Goal: Information Seeking & Learning: Learn about a topic

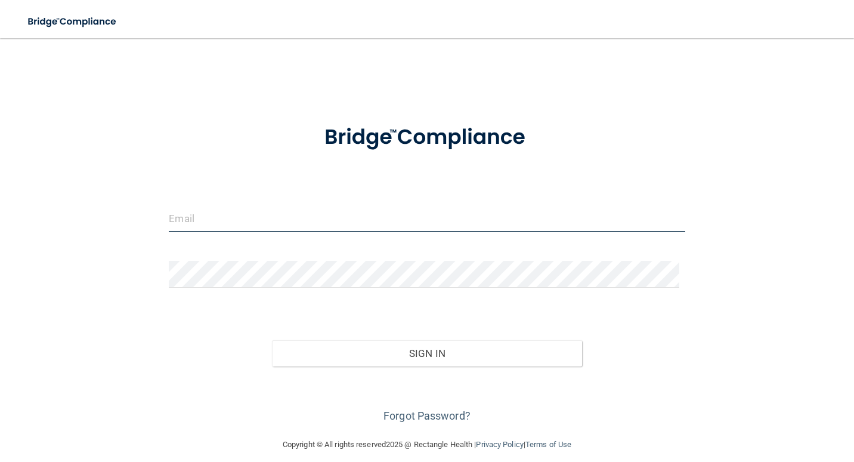
click at [212, 224] on input "email" at bounding box center [427, 218] width 516 height 27
type input "[EMAIL_ADDRESS][DOMAIN_NAME]"
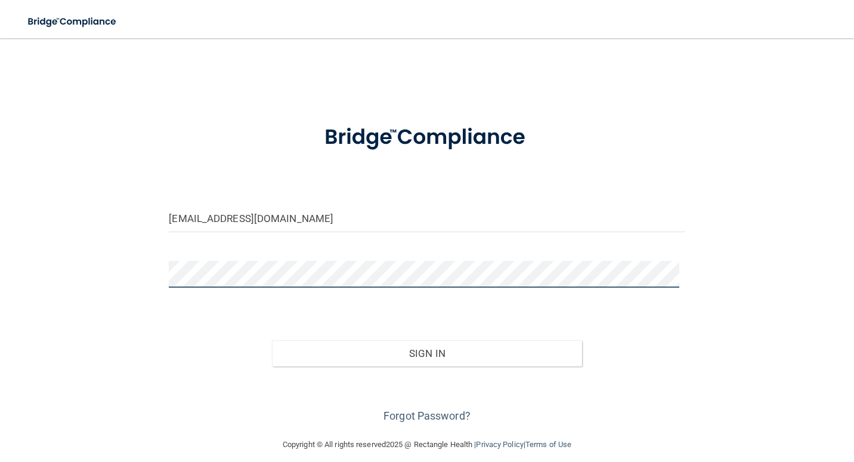
click at [272, 340] on button "Sign In" at bounding box center [427, 353] width 310 height 26
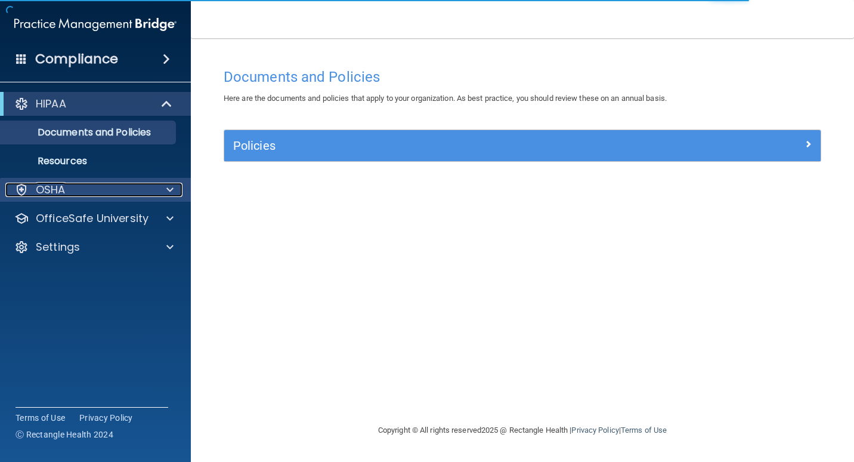
click at [165, 186] on div at bounding box center [168, 190] width 30 height 14
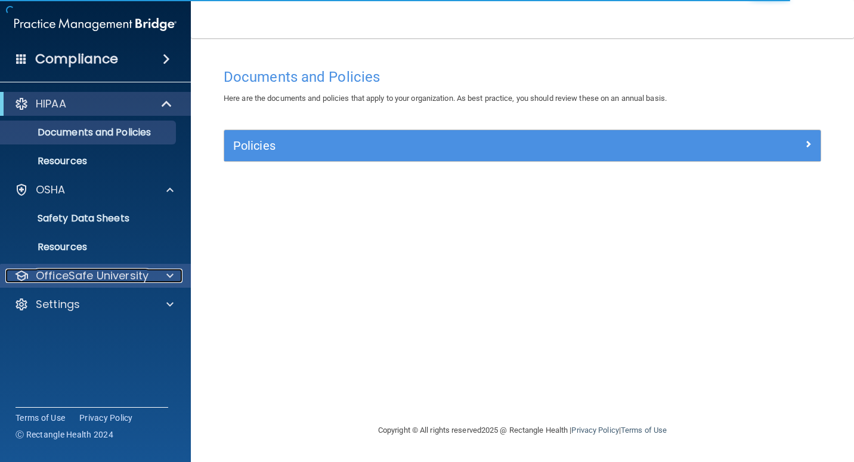
click at [165, 273] on div at bounding box center [168, 275] width 30 height 14
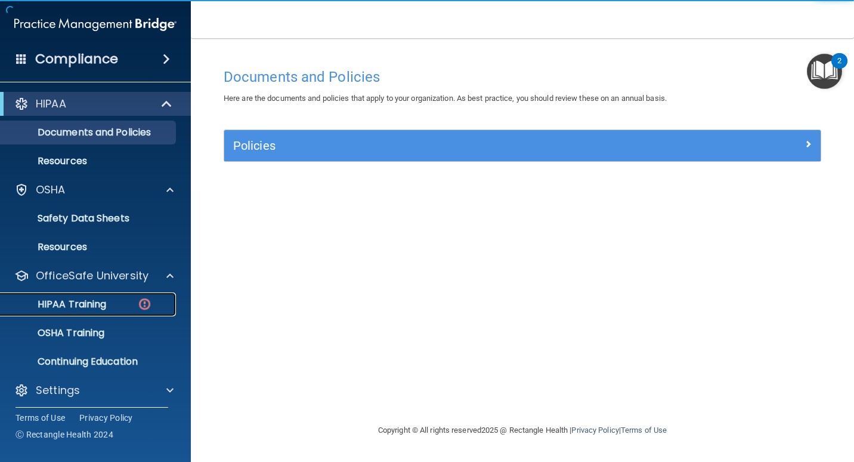
click at [123, 296] on link "HIPAA Training" at bounding box center [82, 304] width 188 height 24
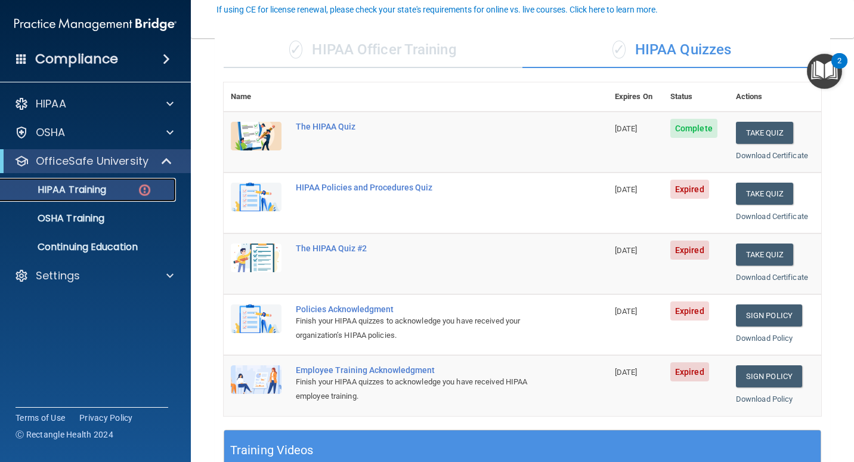
scroll to position [119, 0]
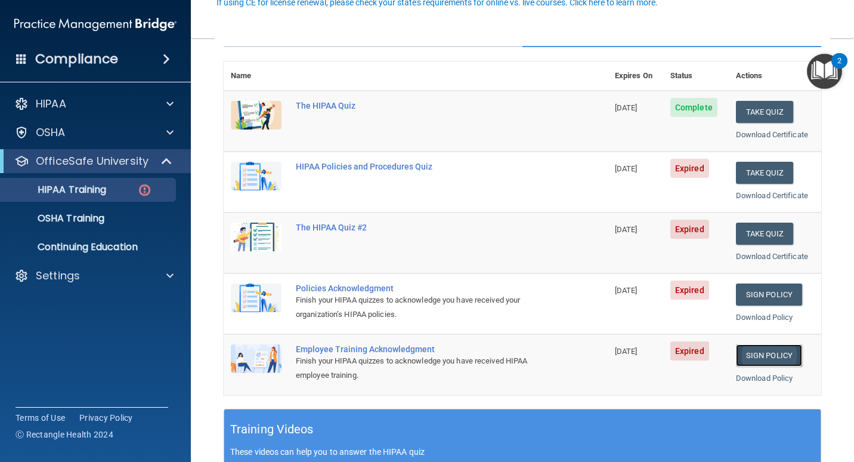
click at [760, 352] on link "Sign Policy" at bounding box center [769, 355] width 66 height 22
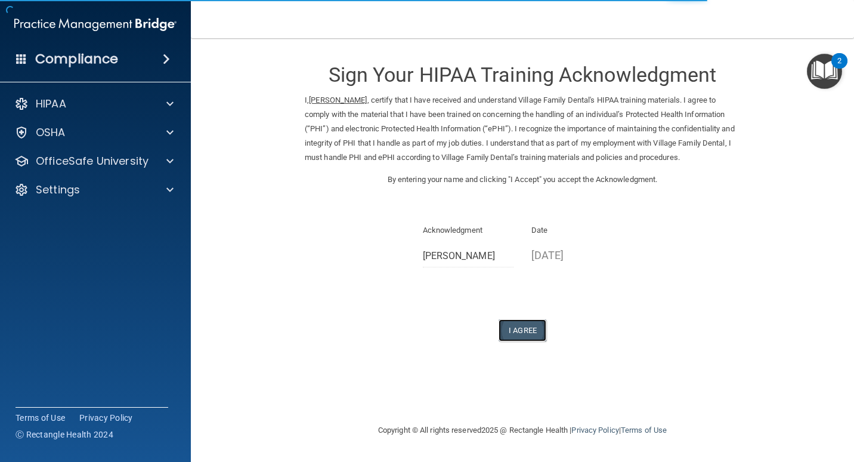
click at [511, 330] on button "I Agree" at bounding box center [523, 330] width 48 height 22
click at [553, 253] on p "[DATE]" at bounding box center [576, 255] width 91 height 20
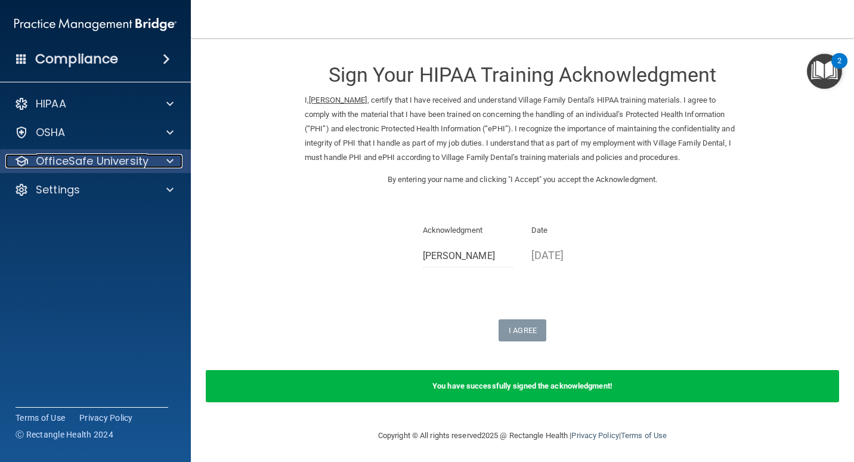
click at [173, 162] on span at bounding box center [169, 161] width 7 height 14
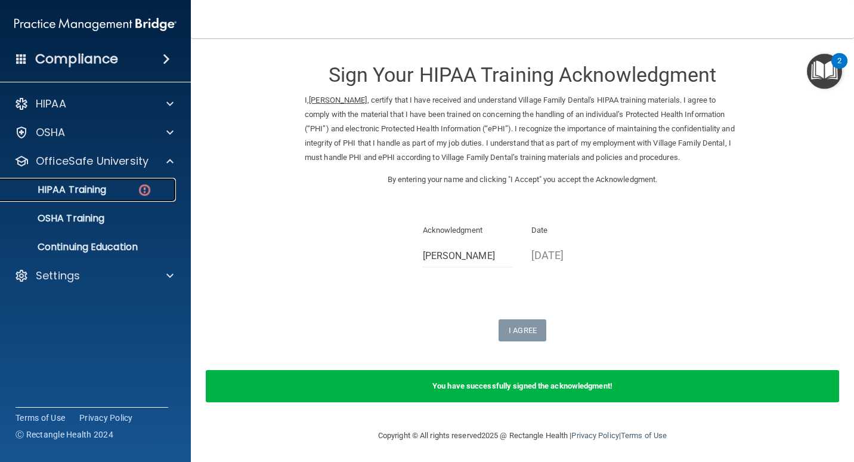
click at [123, 192] on div "HIPAA Training" at bounding box center [89, 190] width 163 height 12
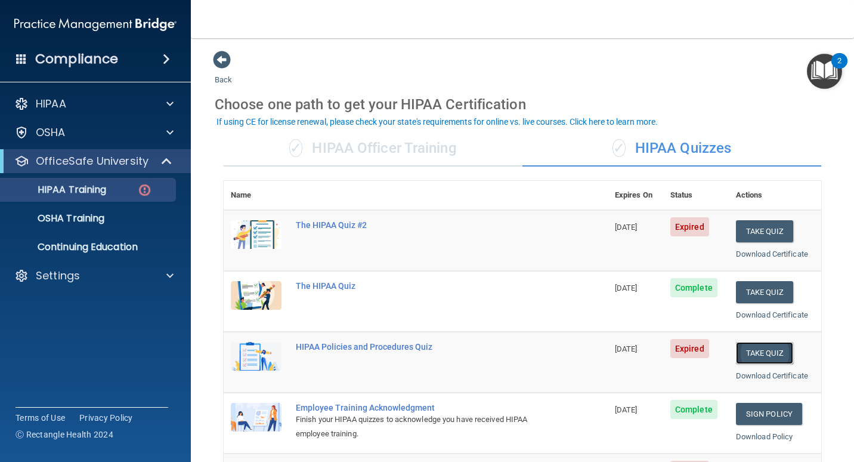
click at [766, 348] on button "Take Quiz" at bounding box center [764, 353] width 57 height 22
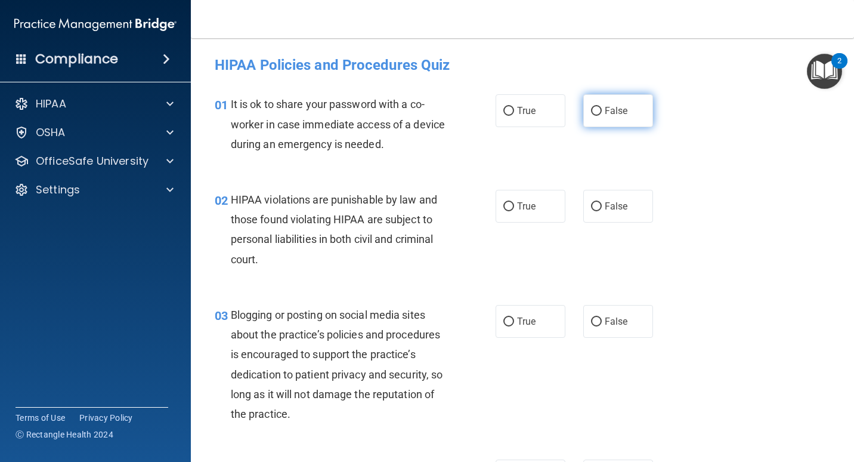
click at [591, 112] on input "False" at bounding box center [596, 111] width 11 height 9
radio input "true"
click at [592, 202] on input "False" at bounding box center [596, 206] width 11 height 9
radio input "true"
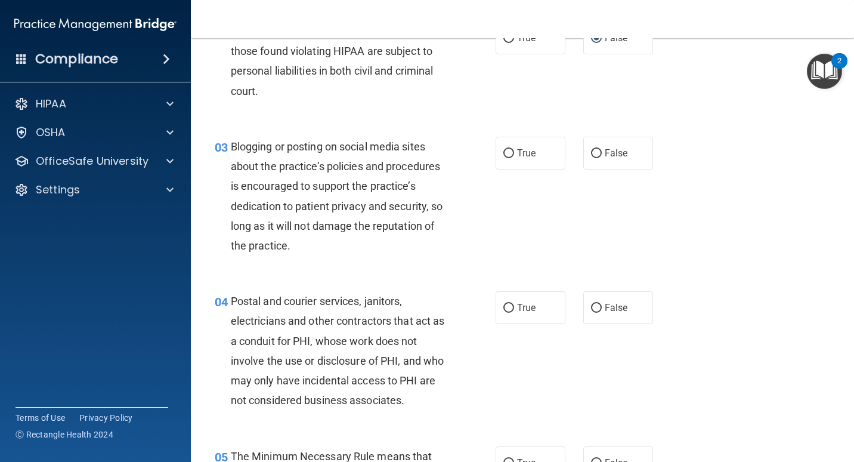
scroll to position [179, 0]
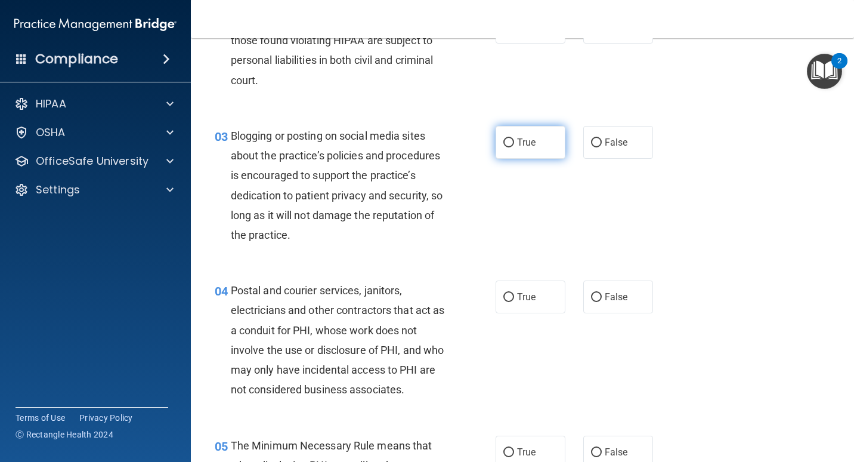
click at [507, 141] on input "True" at bounding box center [508, 142] width 11 height 9
radio input "true"
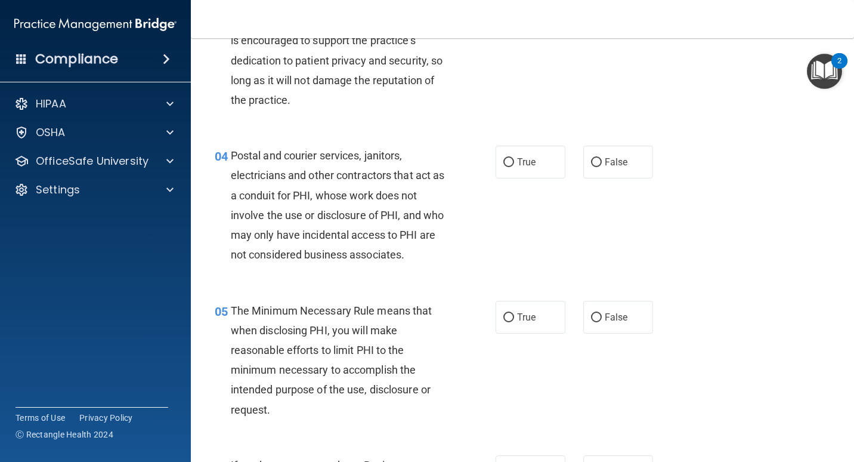
scroll to position [358, 0]
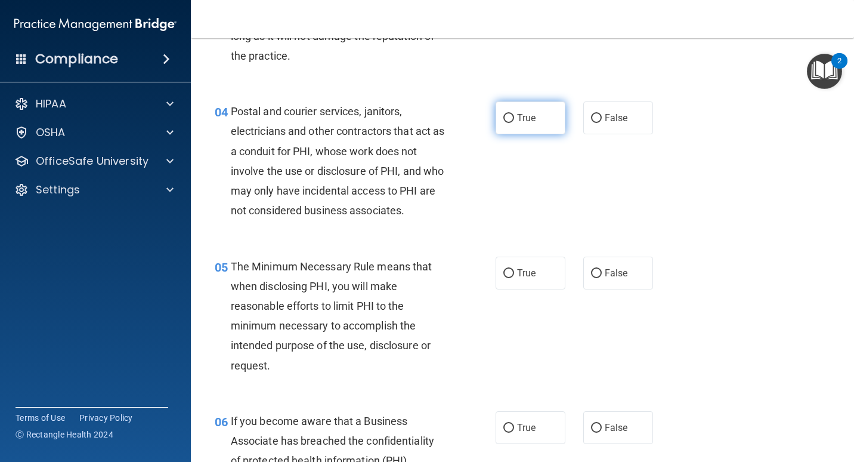
click at [505, 118] on input "True" at bounding box center [508, 118] width 11 height 9
radio input "true"
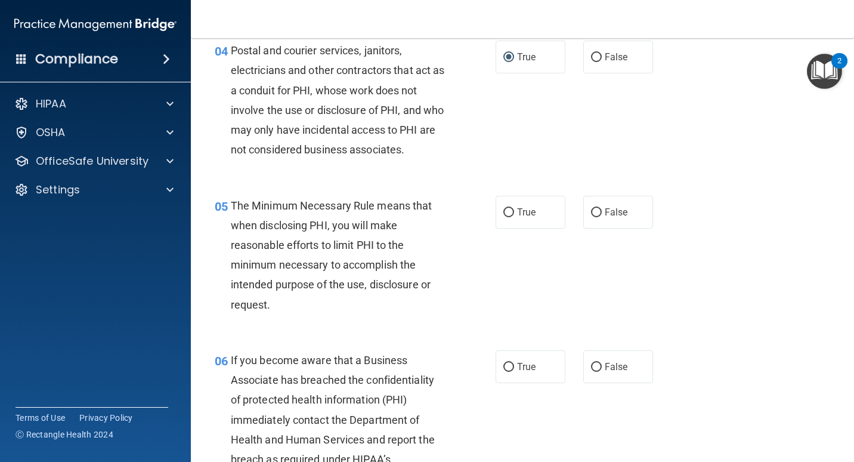
scroll to position [537, 0]
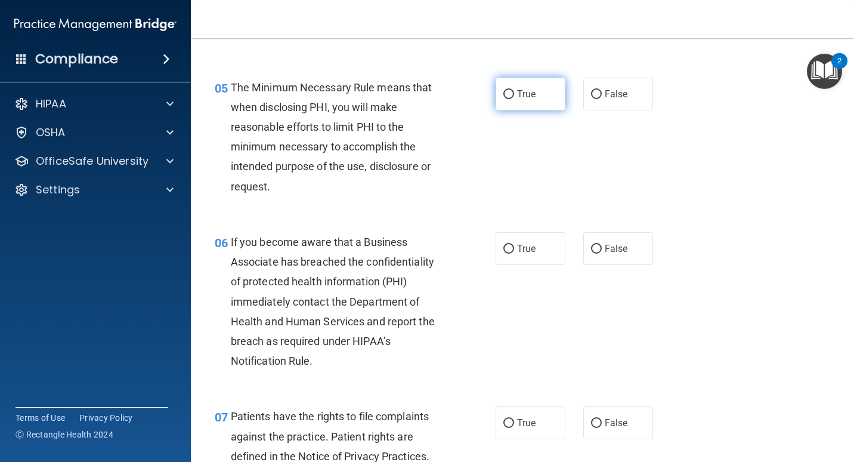
click at [503, 90] on input "True" at bounding box center [508, 94] width 11 height 9
radio input "true"
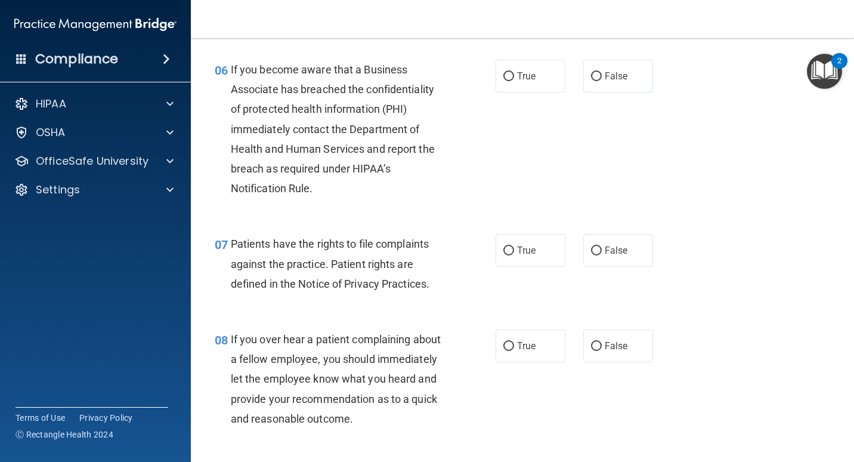
scroll to position [716, 0]
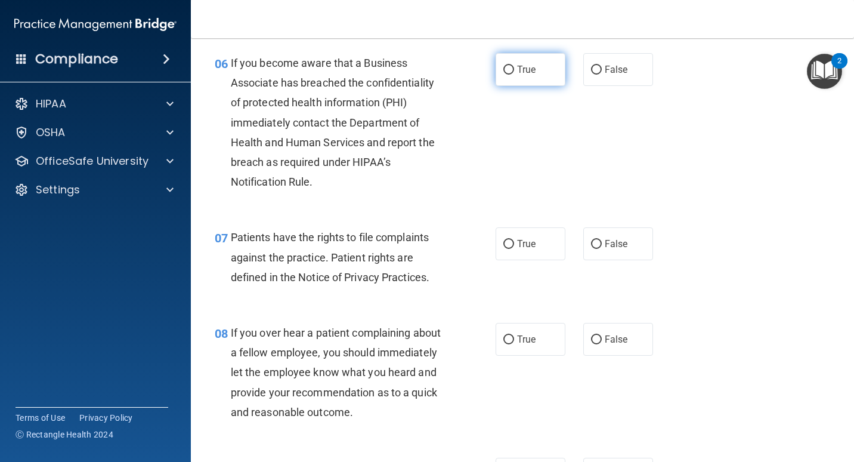
click at [508, 64] on label "True" at bounding box center [531, 69] width 70 height 33
click at [508, 66] on input "True" at bounding box center [508, 70] width 11 height 9
radio input "true"
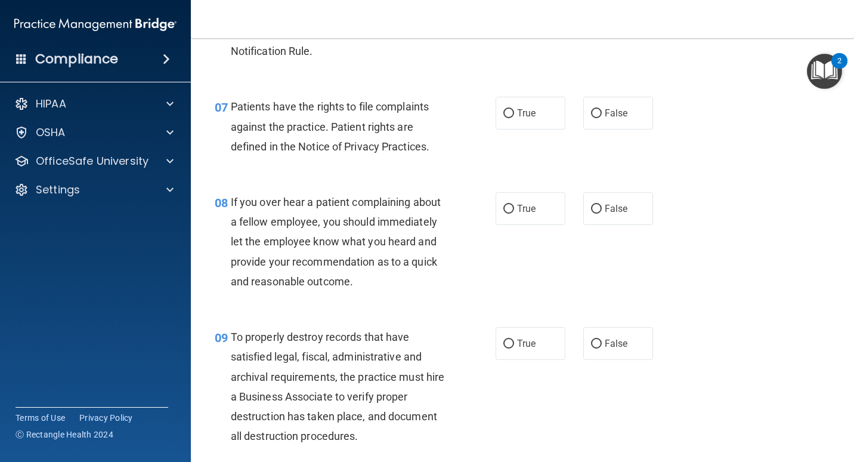
scroll to position [895, 0]
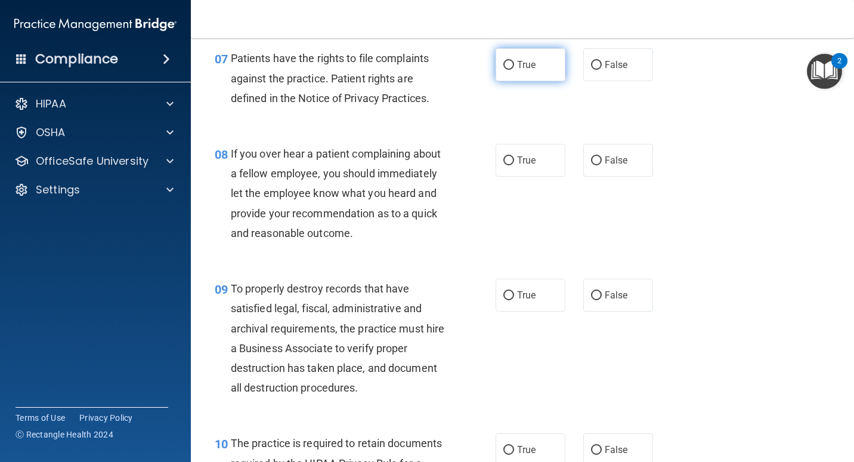
click at [508, 64] on input "True" at bounding box center [508, 65] width 11 height 9
radio input "true"
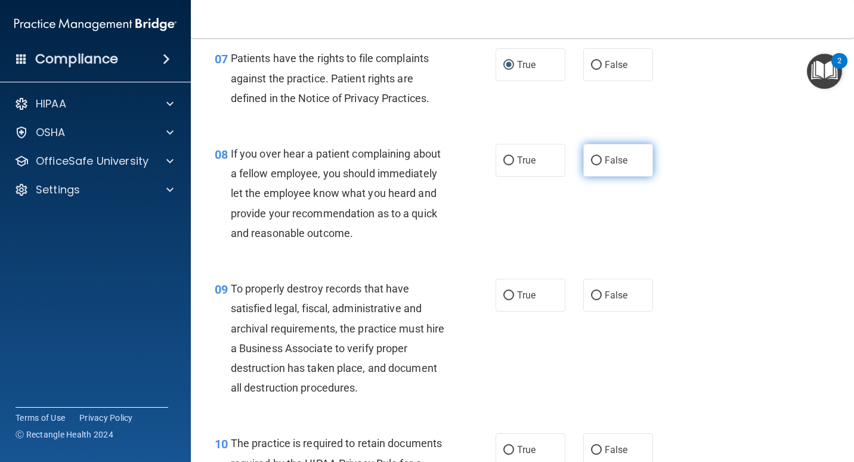
click at [616, 164] on span "False" at bounding box center [616, 159] width 23 height 11
click at [602, 164] on input "False" at bounding box center [596, 160] width 11 height 9
radio input "true"
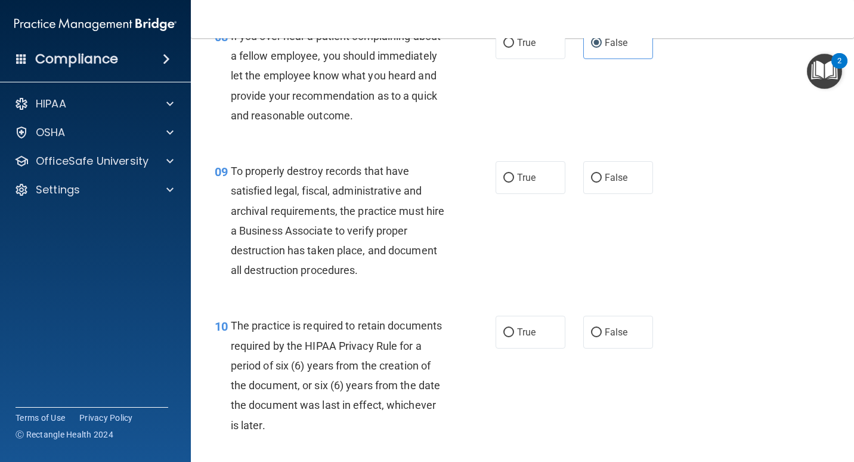
scroll to position [1074, 0]
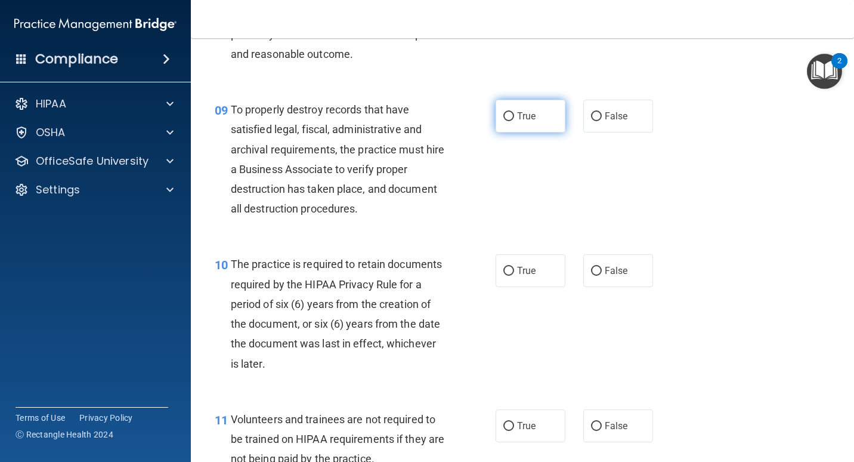
click at [522, 112] on span "True" at bounding box center [526, 115] width 18 height 11
click at [514, 112] on input "True" at bounding box center [508, 116] width 11 height 9
radio input "true"
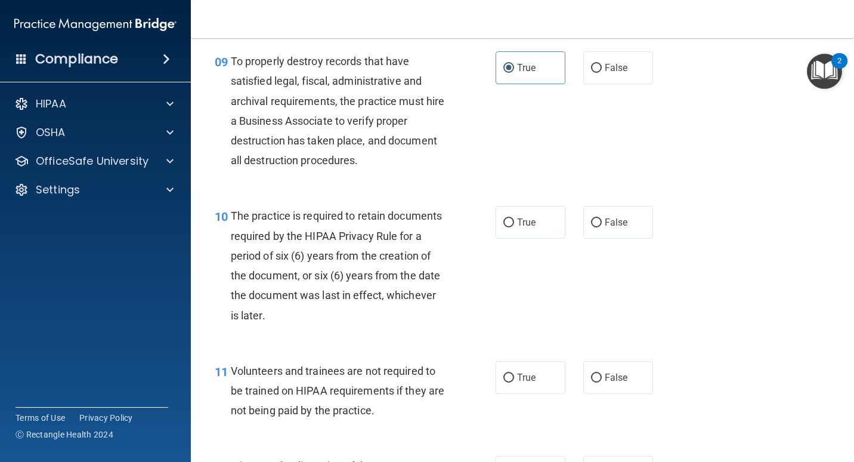
scroll to position [1193, 0]
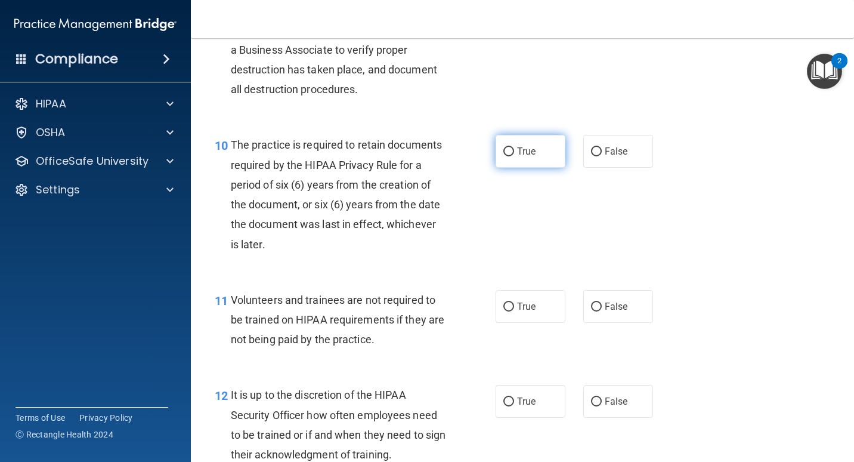
click at [518, 154] on span "True" at bounding box center [526, 151] width 18 height 11
click at [514, 154] on input "True" at bounding box center [508, 151] width 11 height 9
radio input "true"
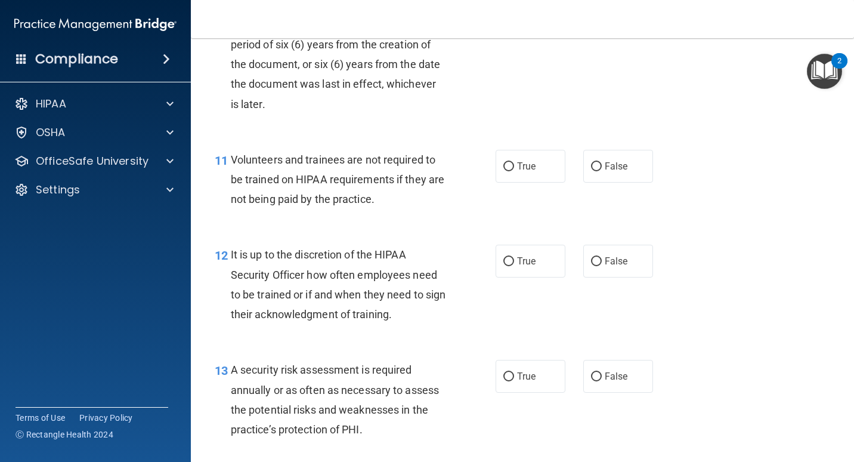
scroll to position [1372, 0]
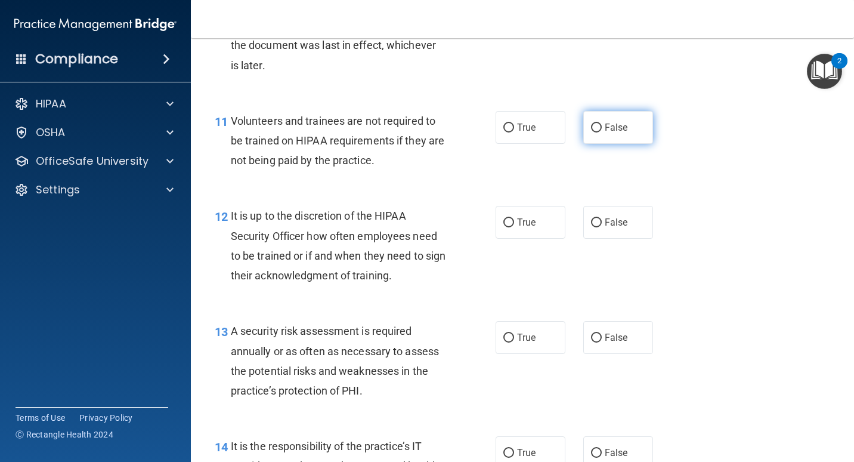
click at [620, 129] on span "False" at bounding box center [616, 127] width 23 height 11
click at [602, 129] on input "False" at bounding box center [596, 127] width 11 height 9
radio input "true"
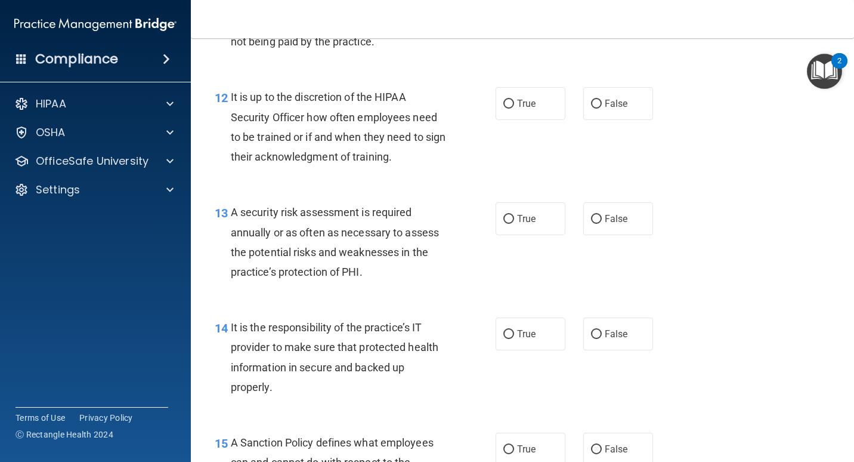
scroll to position [1491, 0]
click at [608, 100] on span "False" at bounding box center [616, 102] width 23 height 11
click at [602, 100] on input "False" at bounding box center [596, 103] width 11 height 9
radio input "true"
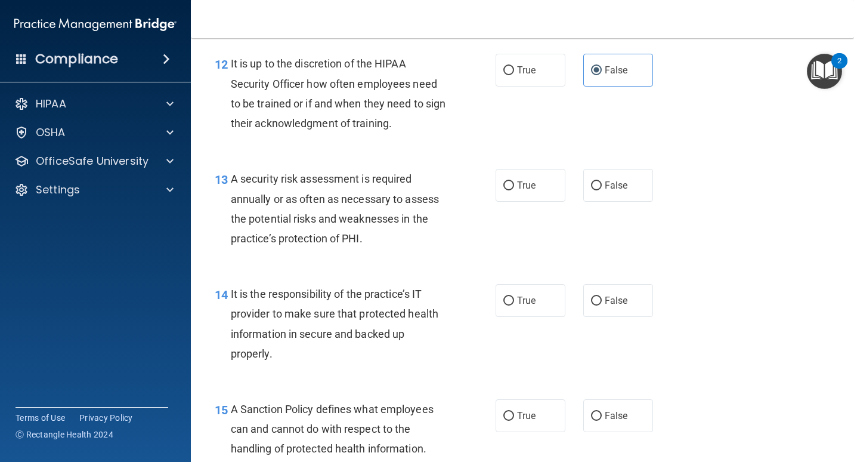
scroll to position [1610, 0]
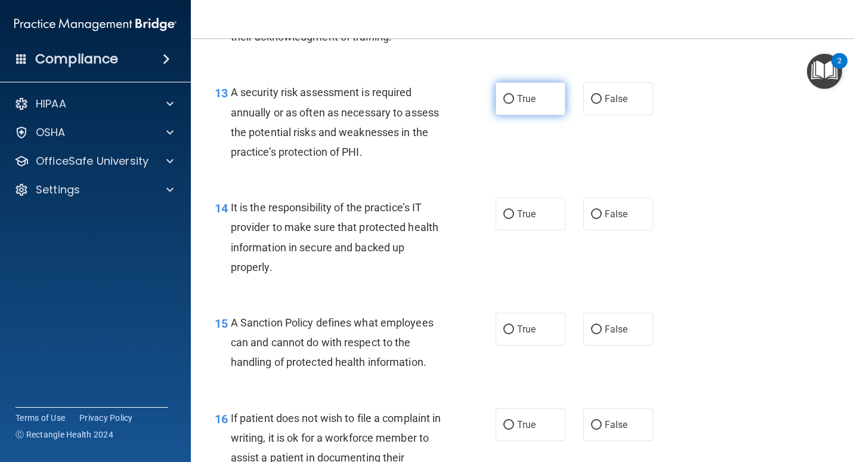
click at [536, 95] on label "True" at bounding box center [531, 98] width 70 height 33
click at [514, 95] on input "True" at bounding box center [508, 99] width 11 height 9
radio input "true"
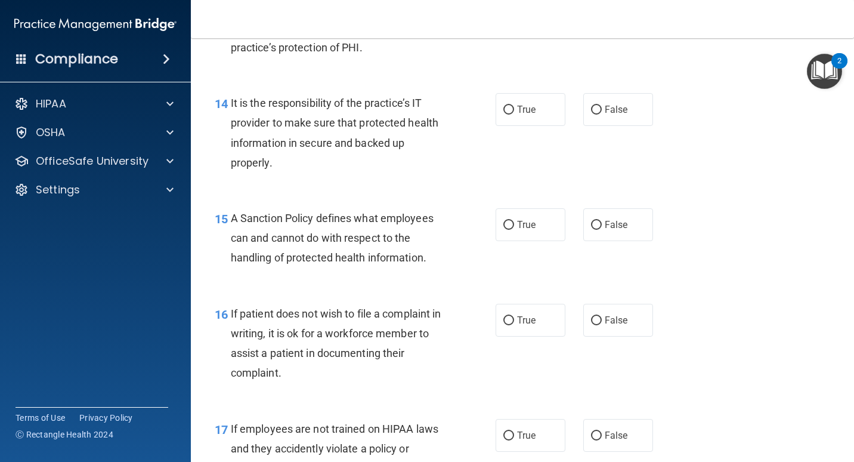
scroll to position [1730, 0]
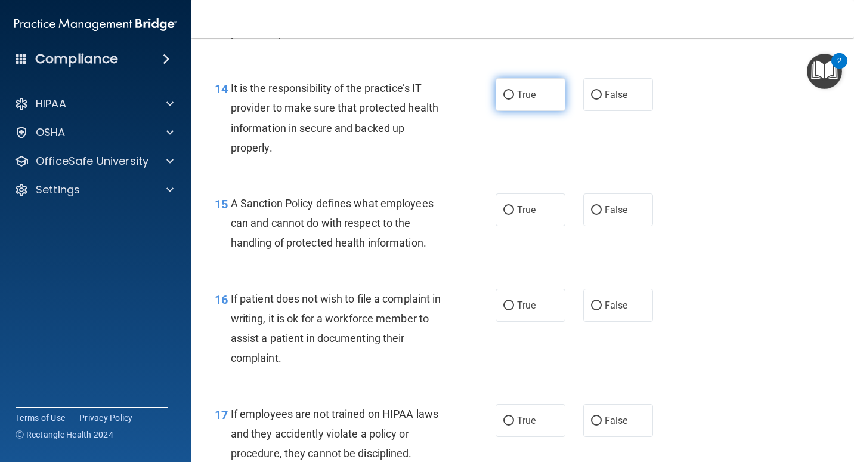
click at [539, 92] on label "True" at bounding box center [531, 94] width 70 height 33
click at [514, 92] on input "True" at bounding box center [508, 95] width 11 height 9
radio input "true"
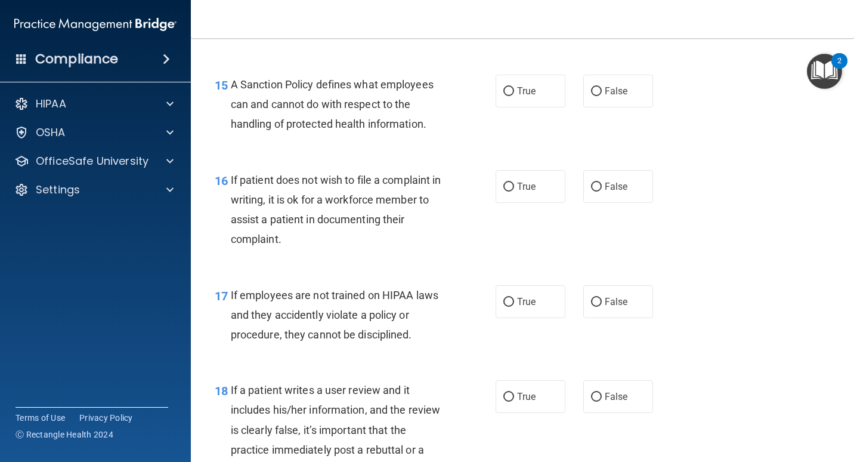
scroll to position [1849, 0]
click at [519, 85] on span "True" at bounding box center [526, 90] width 18 height 11
click at [514, 86] on input "True" at bounding box center [508, 90] width 11 height 9
radio input "true"
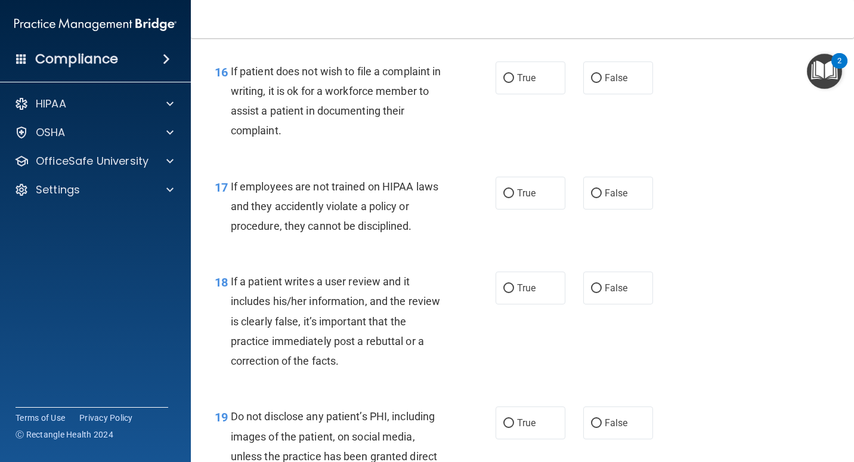
scroll to position [1968, 0]
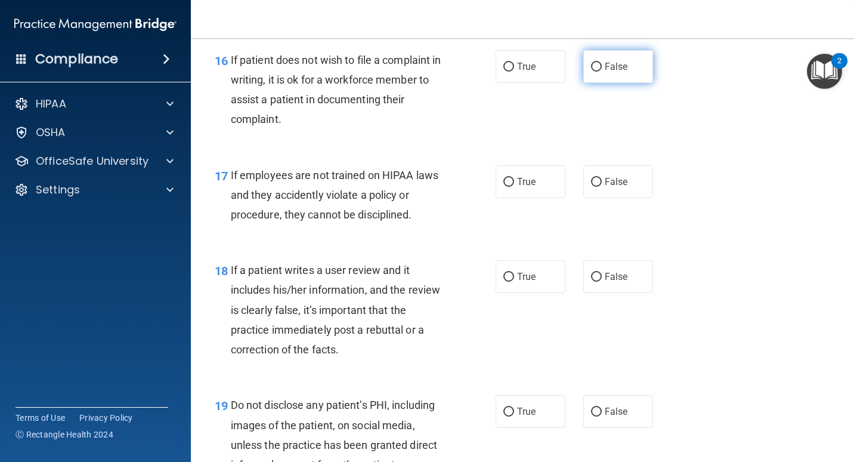
click at [586, 58] on label "False" at bounding box center [618, 66] width 70 height 33
click at [591, 63] on input "False" at bounding box center [596, 67] width 11 height 9
radio input "true"
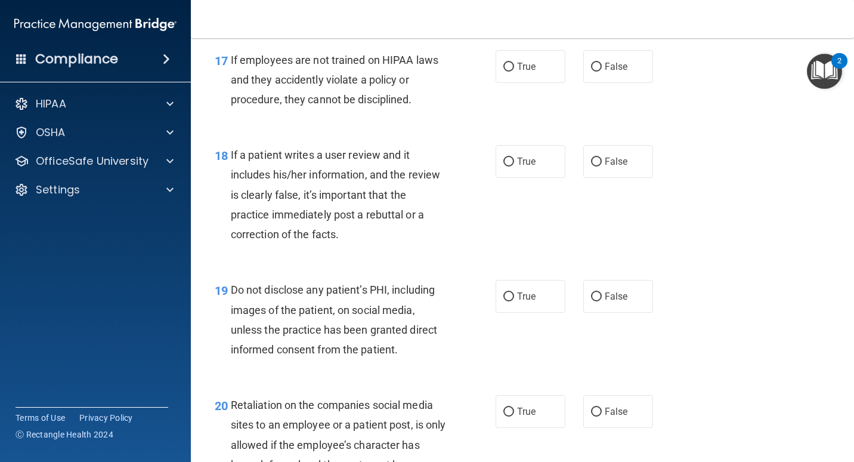
scroll to position [2087, 0]
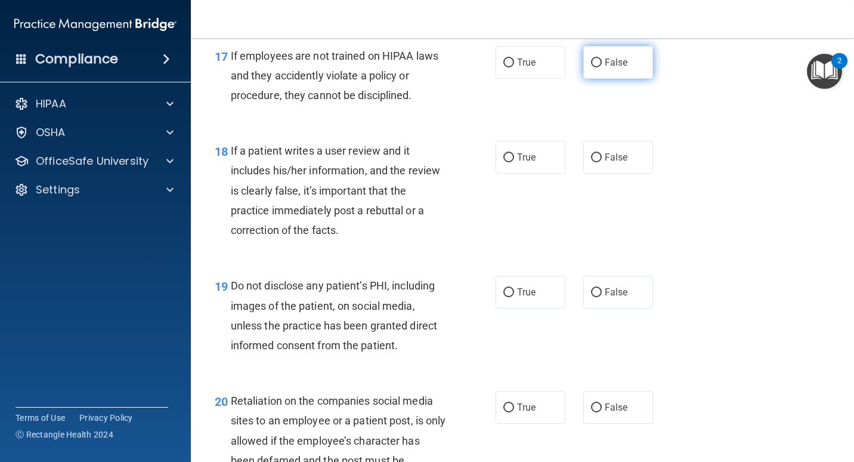
click at [598, 60] on label "False" at bounding box center [618, 62] width 70 height 33
click at [598, 60] on input "False" at bounding box center [596, 62] width 11 height 9
radio input "true"
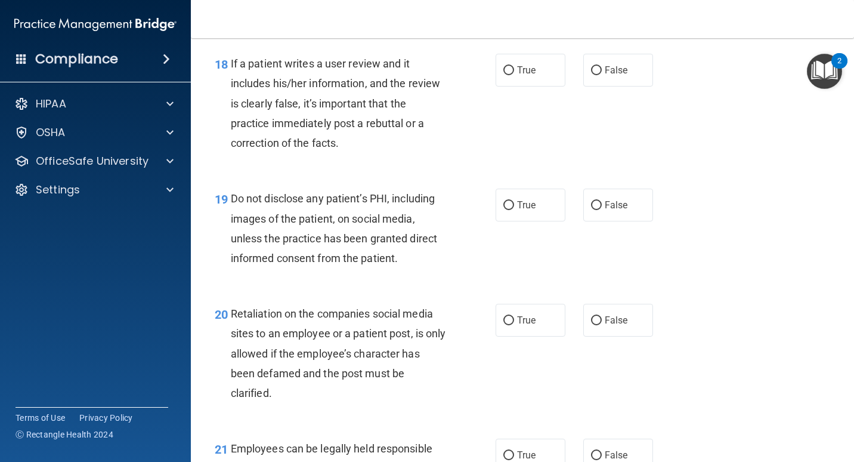
scroll to position [2147, 0]
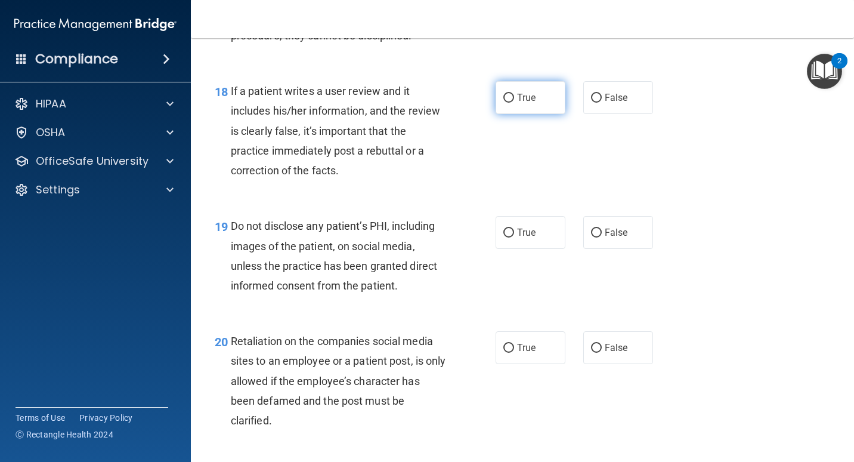
click at [516, 109] on label "True" at bounding box center [531, 97] width 70 height 33
click at [514, 103] on input "True" at bounding box center [508, 98] width 11 height 9
radio input "true"
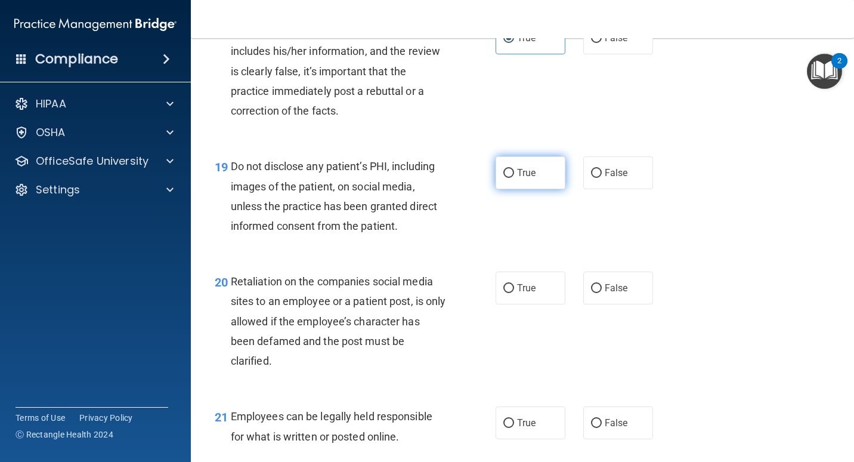
click at [520, 166] on label "True" at bounding box center [531, 172] width 70 height 33
click at [514, 169] on input "True" at bounding box center [508, 173] width 11 height 9
radio input "true"
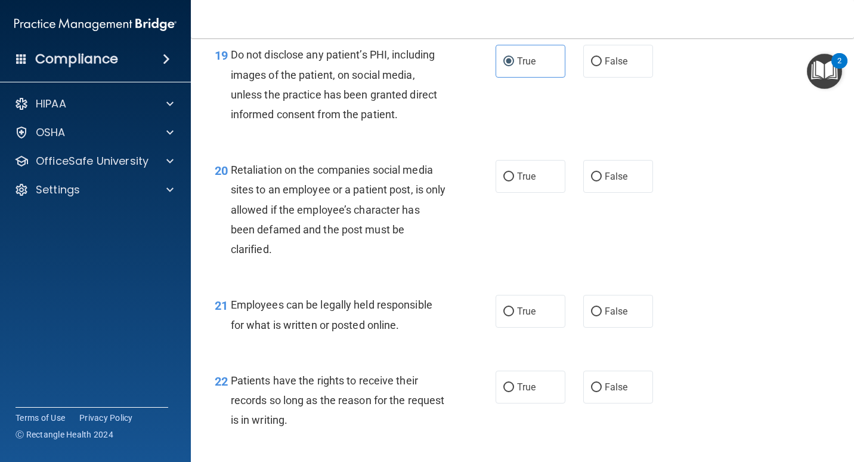
scroll to position [2326, 0]
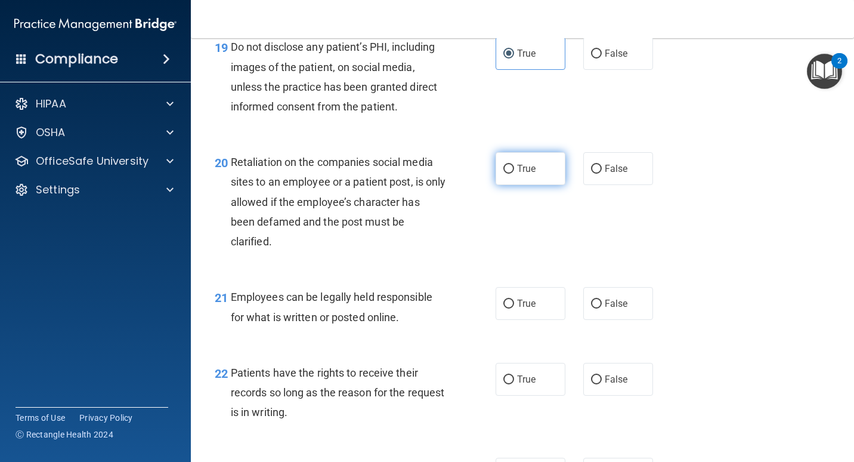
click at [542, 172] on label "True" at bounding box center [531, 168] width 70 height 33
click at [514, 172] on input "True" at bounding box center [508, 169] width 11 height 9
radio input "true"
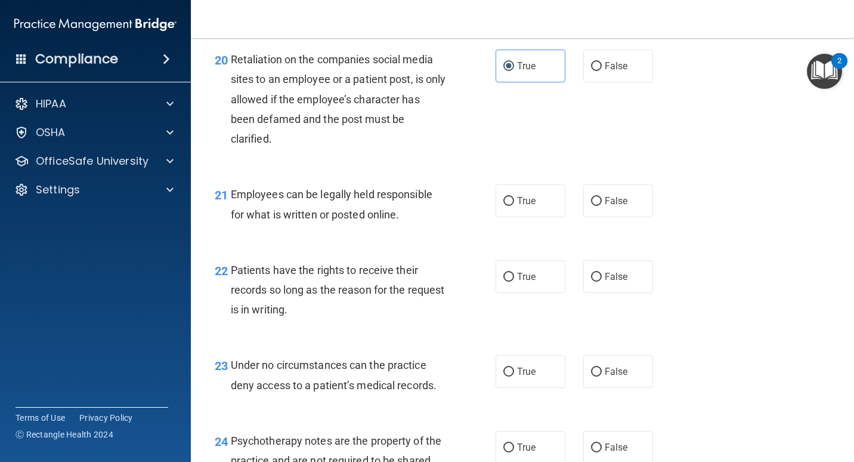
scroll to position [2445, 0]
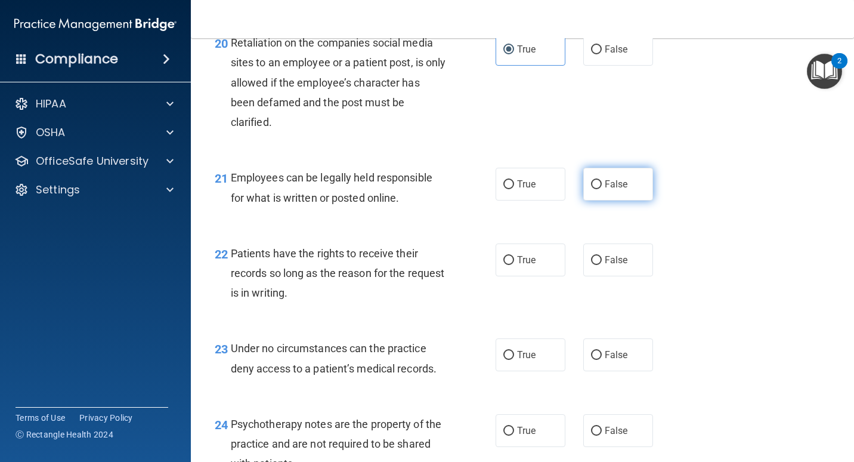
click at [590, 177] on label "False" at bounding box center [618, 184] width 70 height 33
click at [591, 180] on input "False" at bounding box center [596, 184] width 11 height 9
radio input "true"
click at [503, 272] on label "True" at bounding box center [531, 259] width 70 height 33
click at [503, 265] on input "True" at bounding box center [508, 260] width 11 height 9
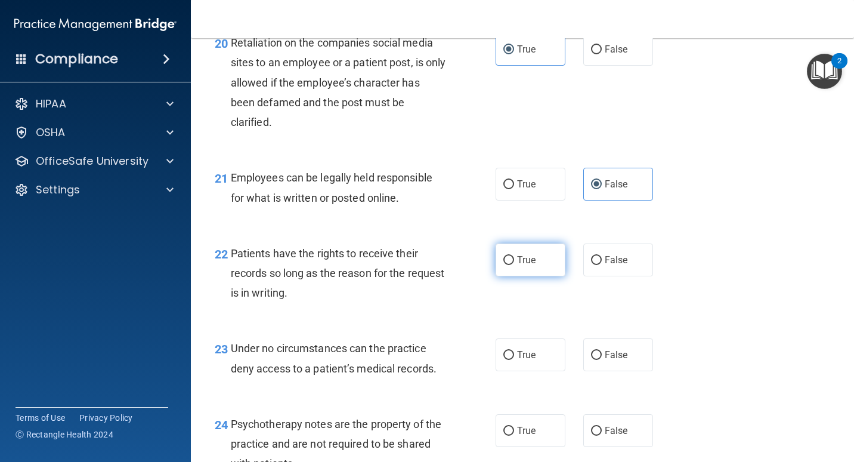
radio input "true"
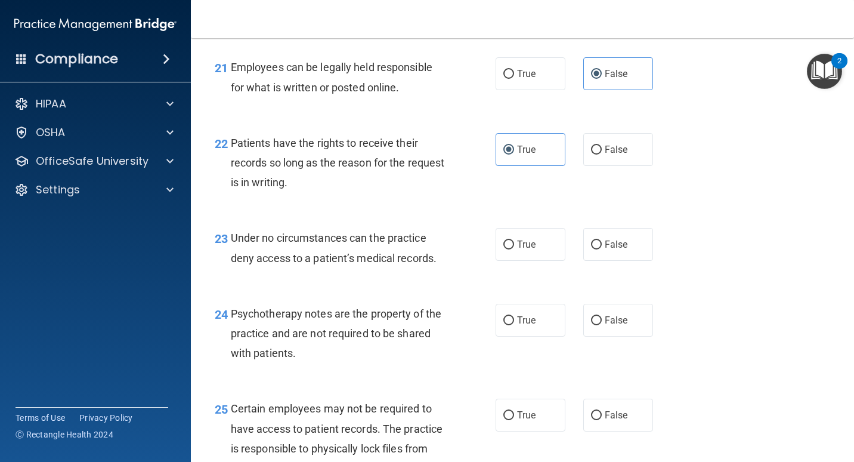
scroll to position [2565, 0]
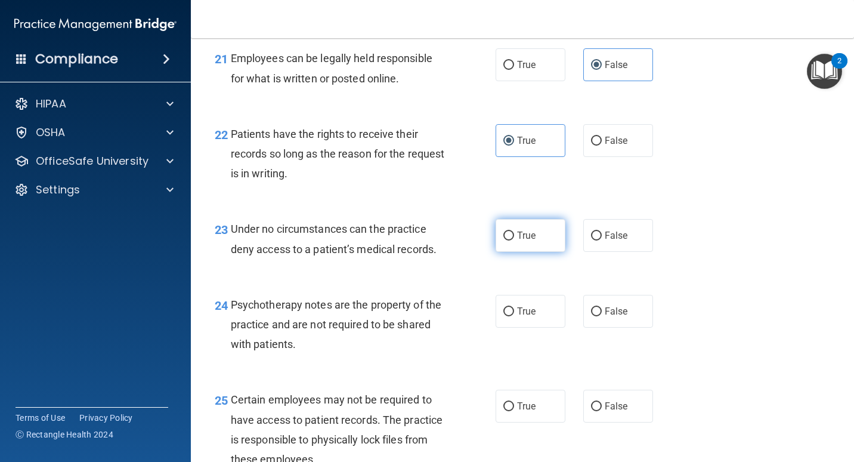
click at [536, 238] on label "True" at bounding box center [531, 235] width 70 height 33
click at [514, 238] on input "True" at bounding box center [508, 235] width 11 height 9
radio input "true"
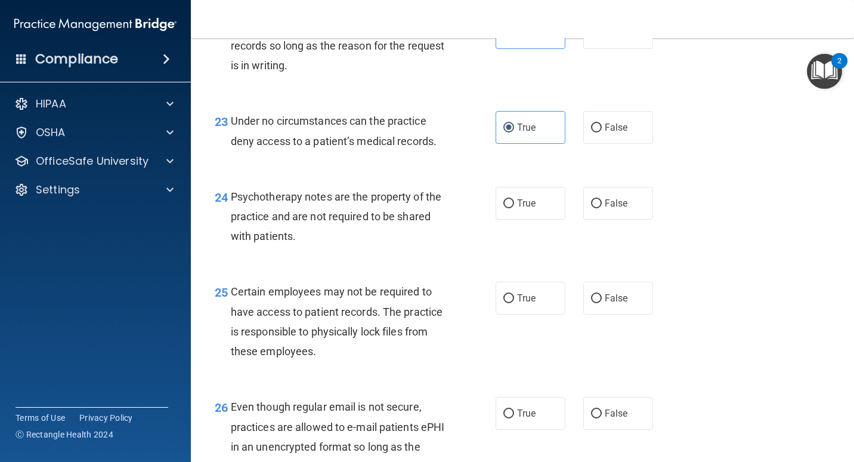
scroll to position [2684, 0]
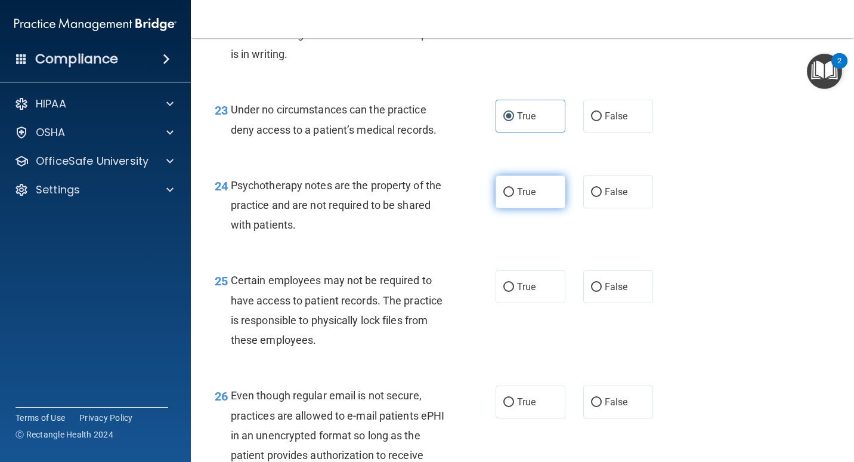
click at [511, 194] on label "True" at bounding box center [531, 191] width 70 height 33
click at [511, 194] on input "True" at bounding box center [508, 192] width 11 height 9
radio input "true"
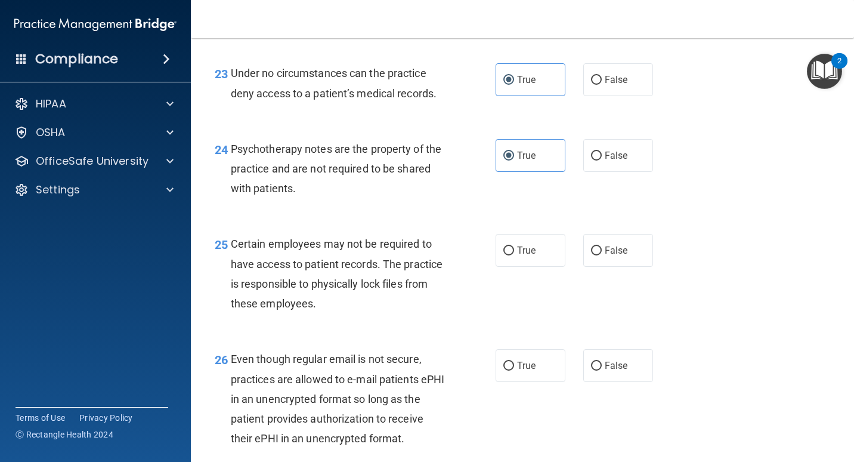
scroll to position [2803, 0]
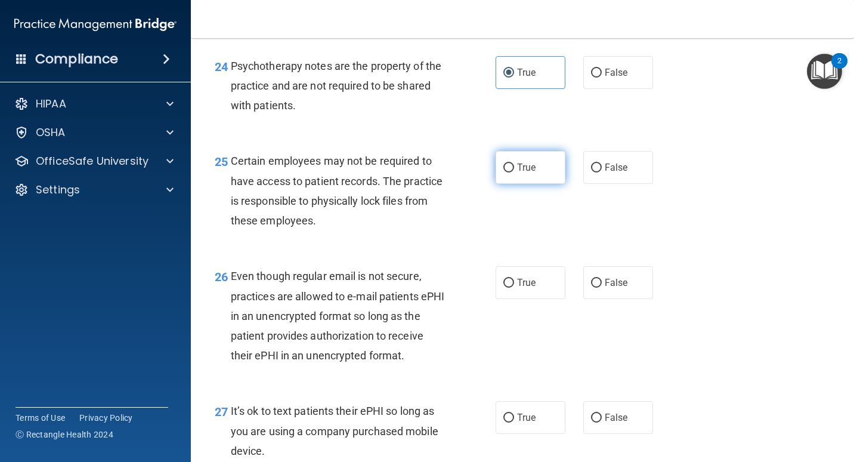
click at [542, 168] on label "True" at bounding box center [531, 167] width 70 height 33
click at [514, 168] on input "True" at bounding box center [508, 167] width 11 height 9
radio input "true"
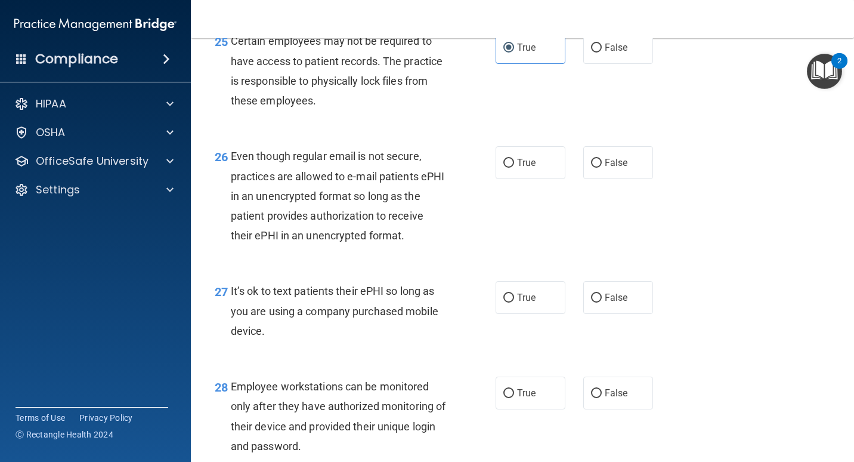
scroll to position [2928, 0]
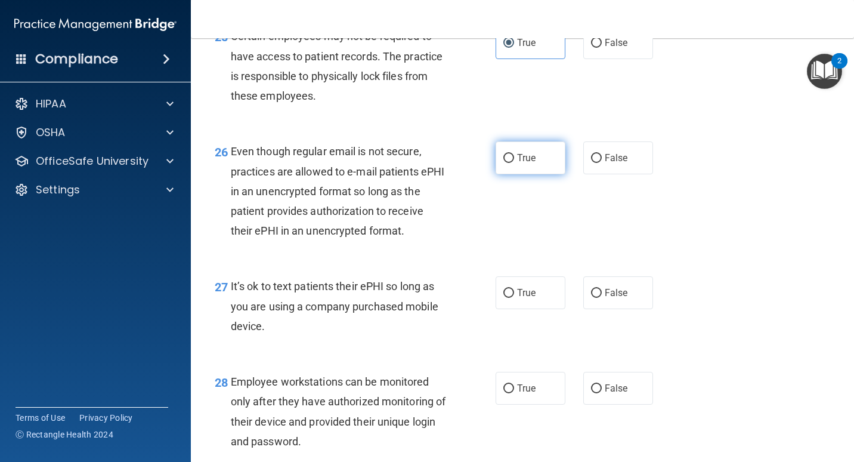
click at [518, 151] on label "True" at bounding box center [531, 157] width 70 height 33
click at [514, 154] on input "True" at bounding box center [508, 158] width 11 height 9
radio input "true"
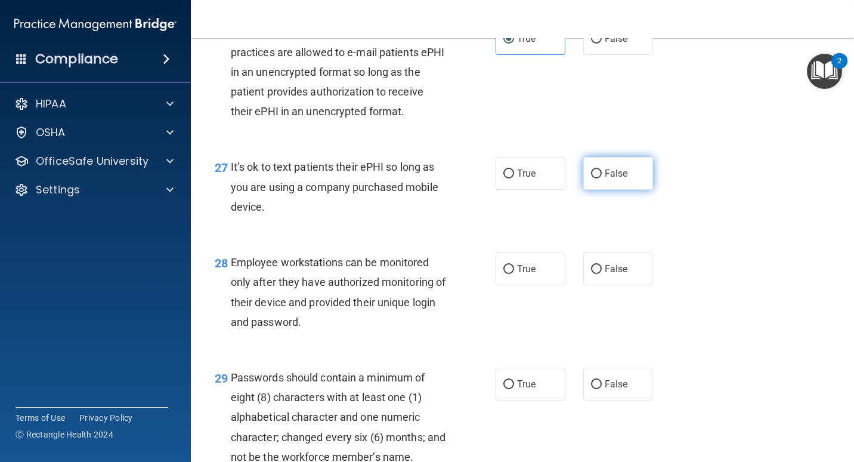
click at [611, 177] on span "False" at bounding box center [616, 173] width 23 height 11
click at [602, 177] on input "False" at bounding box center [596, 173] width 11 height 9
radio input "true"
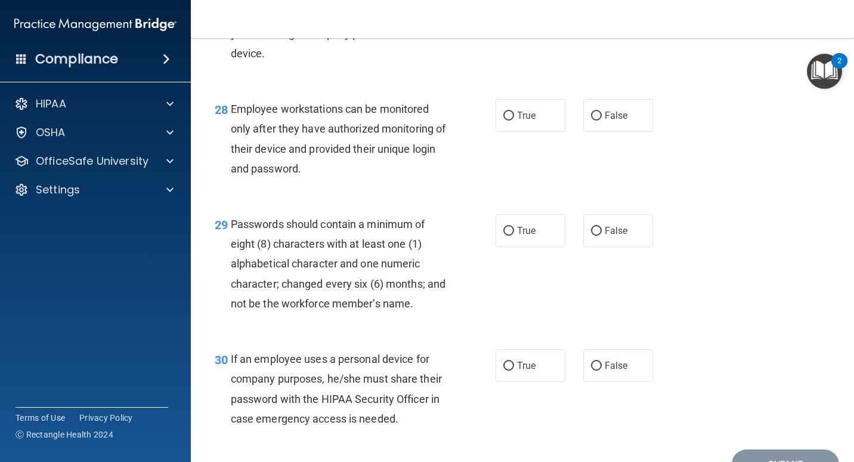
scroll to position [3226, 0]
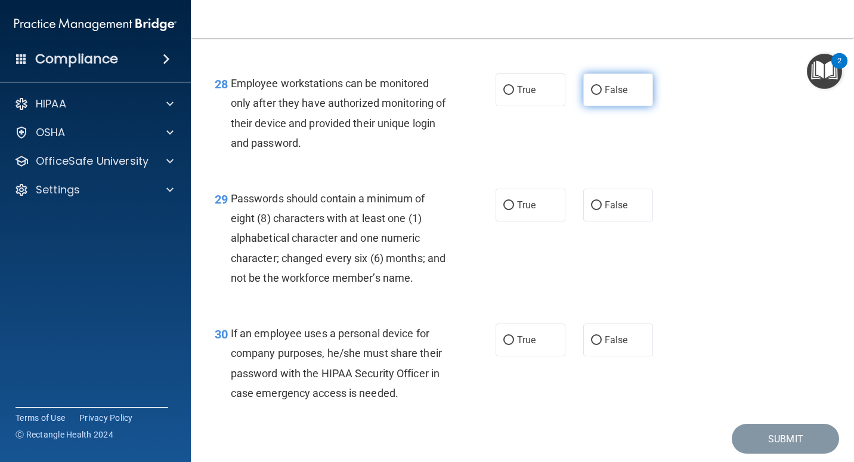
click at [595, 100] on label "False" at bounding box center [618, 89] width 70 height 33
click at [595, 95] on input "False" at bounding box center [596, 90] width 11 height 9
radio input "true"
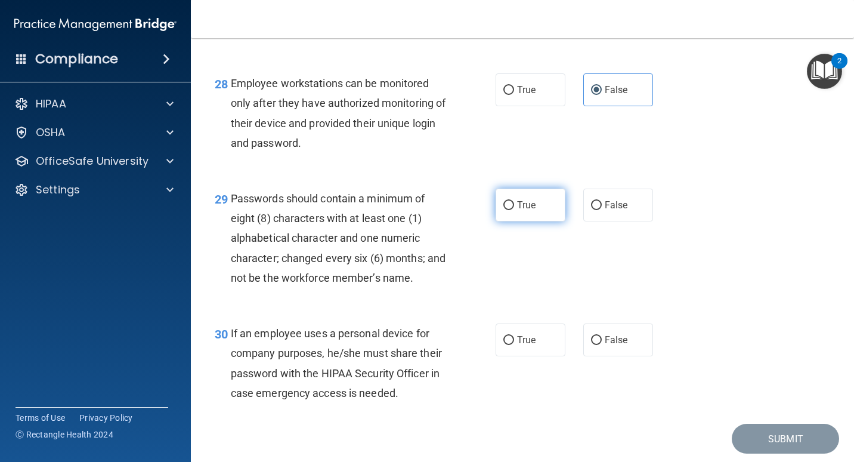
click at [521, 209] on span "True" at bounding box center [526, 204] width 18 height 11
click at [514, 209] on input "True" at bounding box center [508, 205] width 11 height 9
radio input "true"
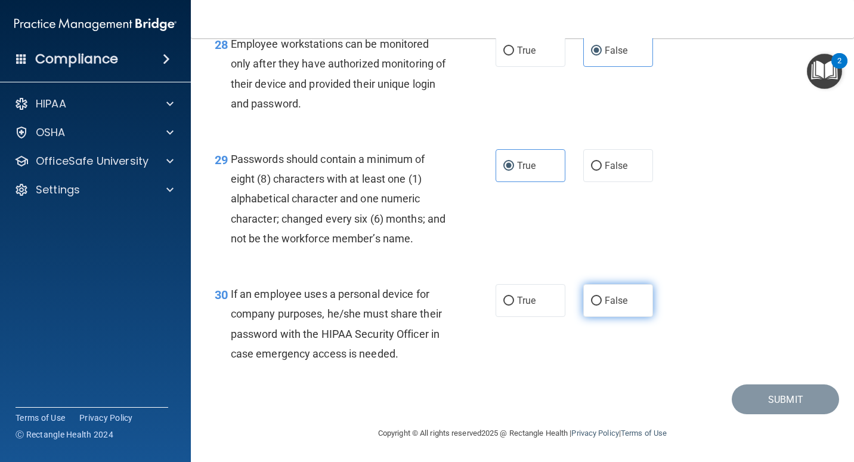
click at [624, 284] on label "False" at bounding box center [618, 300] width 70 height 33
click at [602, 296] on input "False" at bounding box center [596, 300] width 11 height 9
radio input "true"
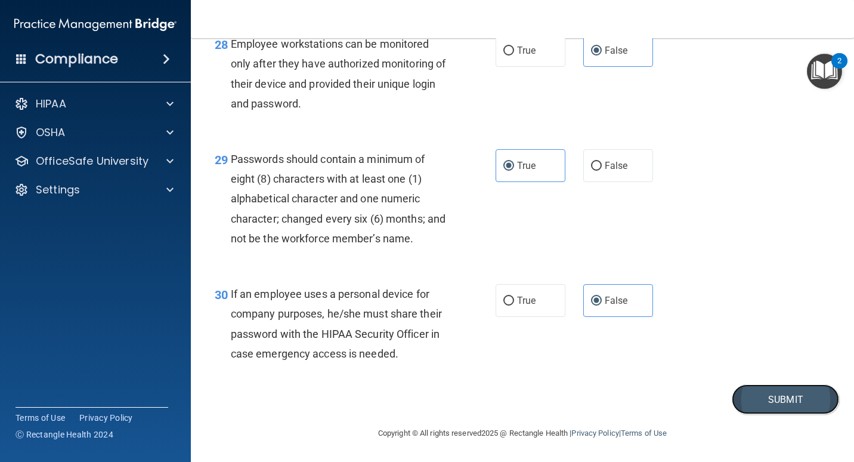
click at [796, 400] on button "Submit" at bounding box center [785, 399] width 107 height 30
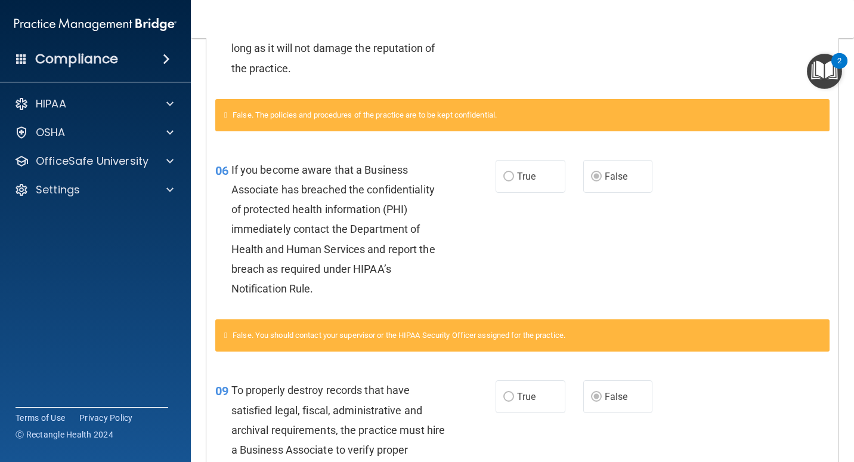
scroll to position [895, 0]
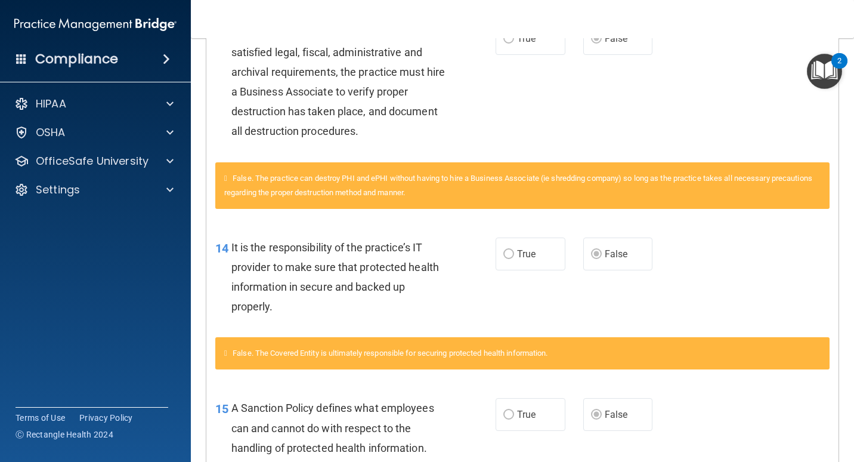
click at [228, 171] on div "False. The practice can destroy PHI and ePHI without having to hire a Business …" at bounding box center [522, 185] width 614 height 47
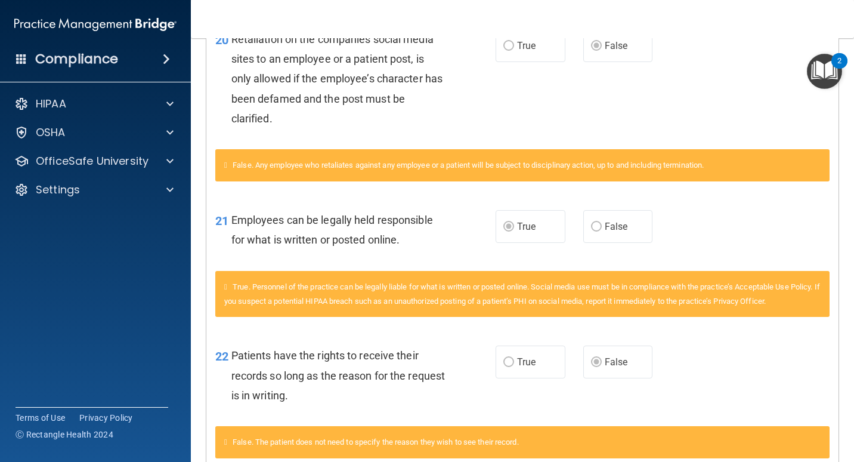
scroll to position [1978, 0]
